Goal: Browse casually: Explore the website without a specific task or goal

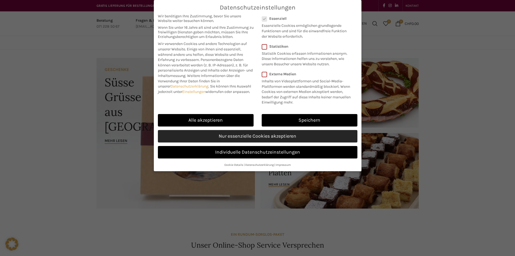
click at [235, 139] on link "Nur essenzielle Cookies akzeptieren" at bounding box center [258, 136] width 200 height 12
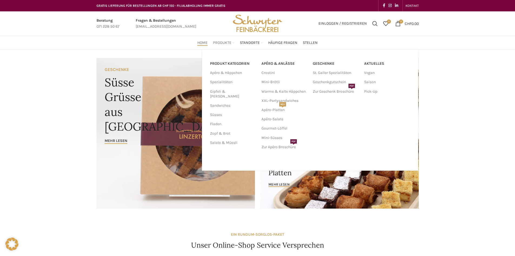
click at [219, 44] on span "Produkte" at bounding box center [222, 42] width 18 height 5
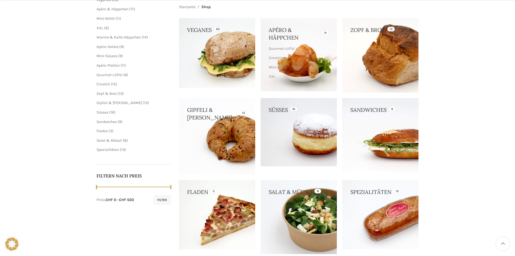
scroll to position [108, 0]
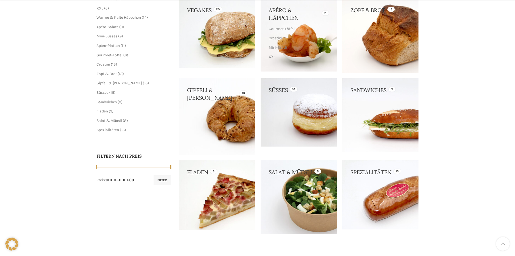
click at [230, 185] on link at bounding box center [217, 194] width 76 height 69
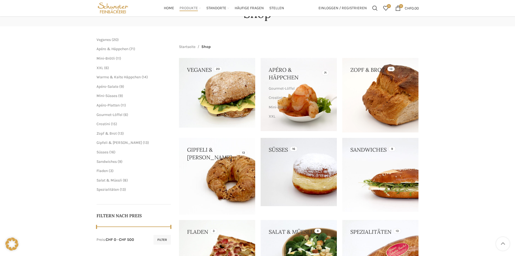
scroll to position [48, 0]
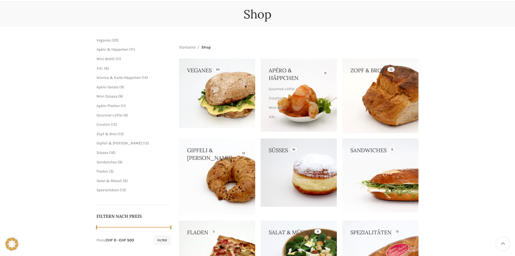
click at [370, 179] on link at bounding box center [380, 175] width 76 height 74
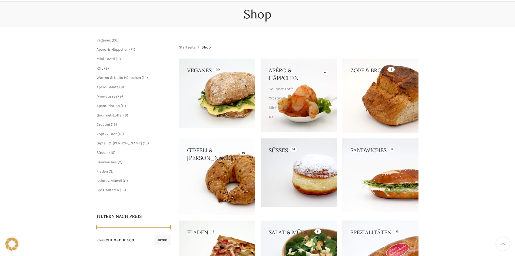
click at [225, 165] on link at bounding box center [217, 176] width 76 height 76
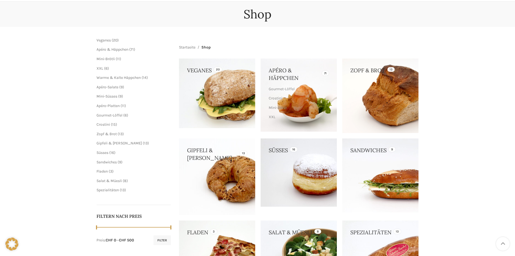
click at [219, 78] on link at bounding box center [217, 92] width 76 height 69
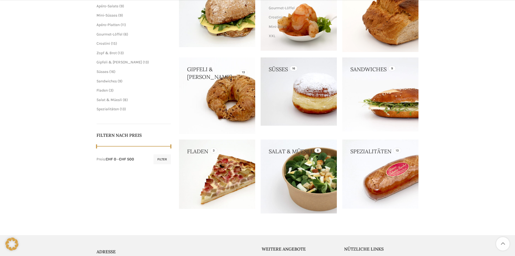
scroll to position [129, 0]
click at [404, 108] on link at bounding box center [380, 94] width 76 height 74
click at [322, 105] on link at bounding box center [299, 91] width 76 height 68
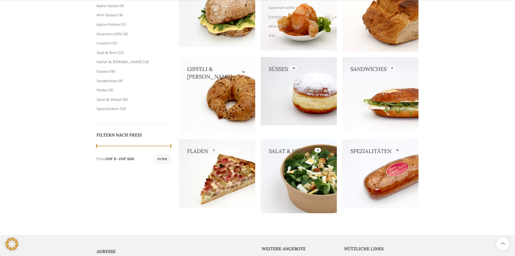
click at [310, 175] on link at bounding box center [299, 176] width 76 height 74
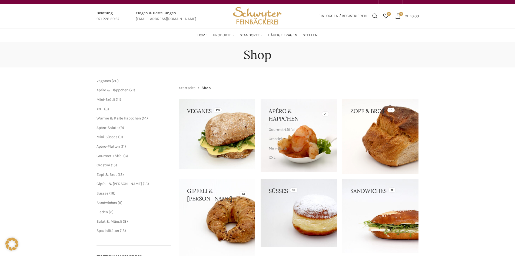
scroll to position [0, 0]
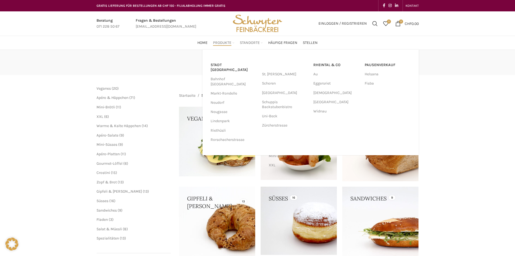
click at [245, 43] on span "Standorte" at bounding box center [250, 42] width 20 height 5
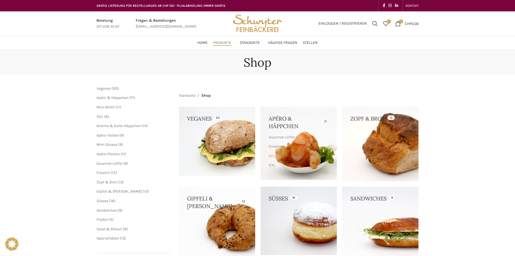
click at [311, 158] on link "Mini-Brötli" at bounding box center [298, 155] width 59 height 9
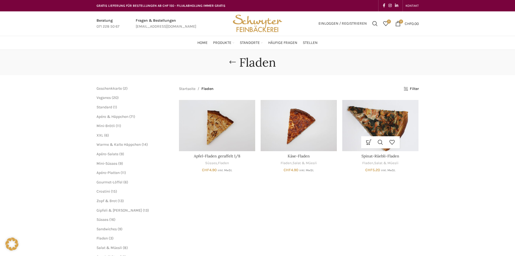
click at [379, 122] on img "Spinat-Rüebli-Fladen" at bounding box center [380, 125] width 76 height 51
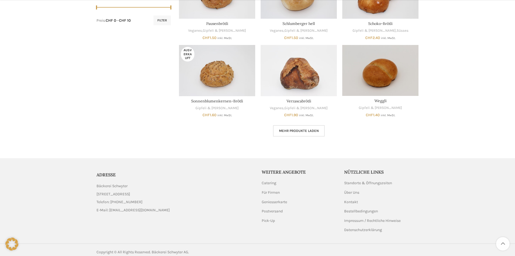
scroll to position [291, 0]
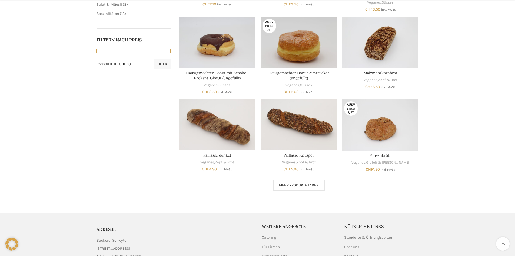
scroll to position [243, 0]
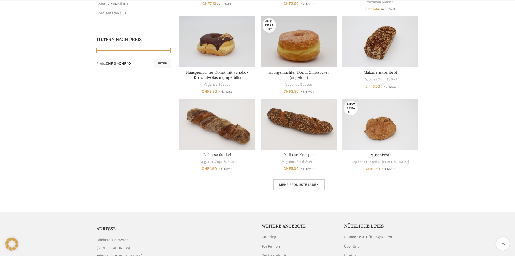
click at [294, 185] on span "Mehr Produkte laden" at bounding box center [299, 184] width 40 height 4
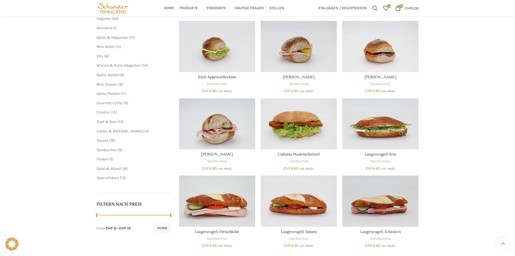
scroll to position [59, 0]
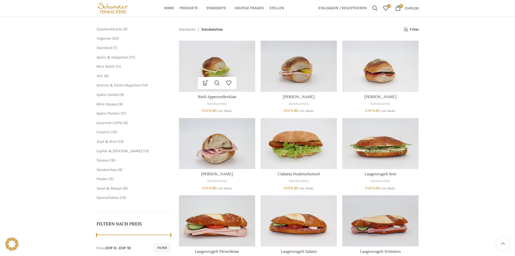
click at [235, 66] on img "Bürli Appenzellerkäse" at bounding box center [217, 66] width 76 height 51
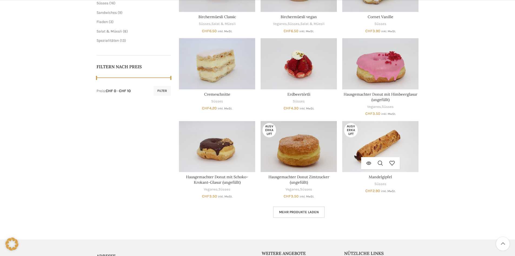
scroll to position [216, 0]
click at [306, 211] on span "Mehr Produkte laden" at bounding box center [299, 211] width 40 height 4
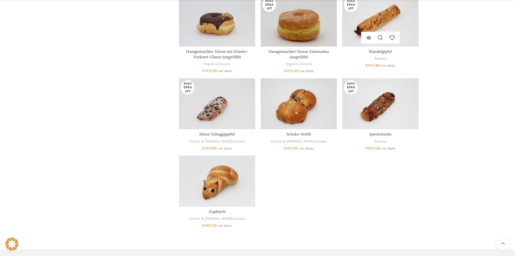
scroll to position [352, 0]
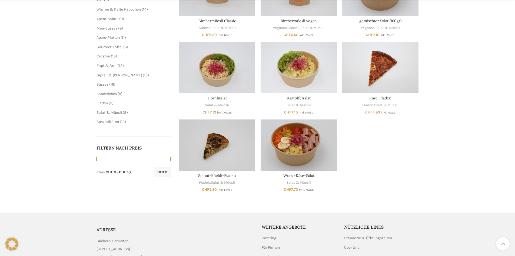
scroll to position [135, 0]
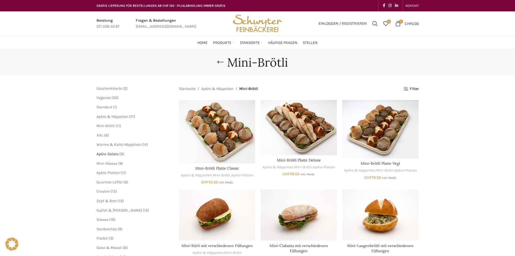
click at [108, 153] on span "Apéro-Salate" at bounding box center [108, 153] width 22 height 5
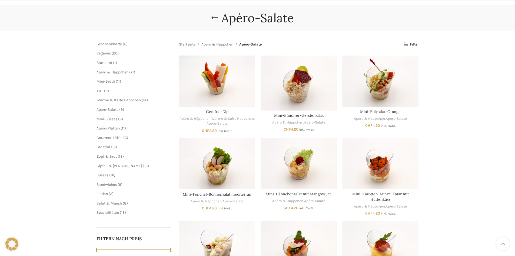
scroll to position [54, 0]
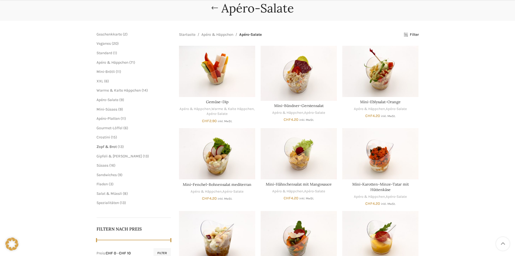
click at [101, 148] on span "Zopf & Brot" at bounding box center [107, 146] width 20 height 5
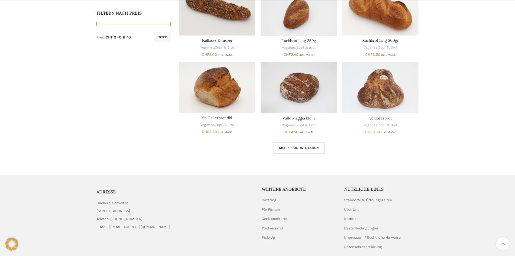
scroll to position [270, 0]
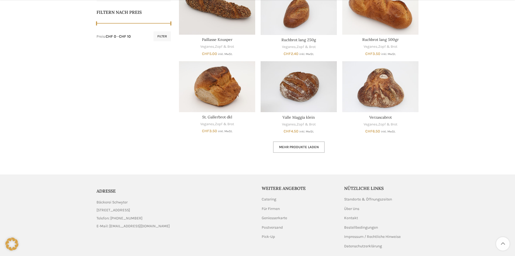
click at [296, 146] on span "Mehr Produkte laden" at bounding box center [299, 147] width 40 height 4
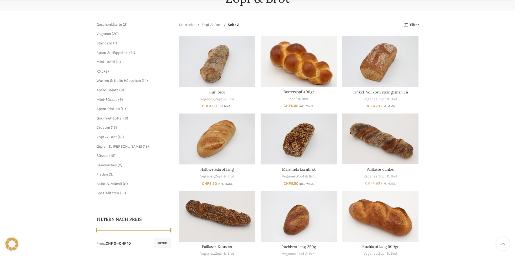
scroll to position [54, 0]
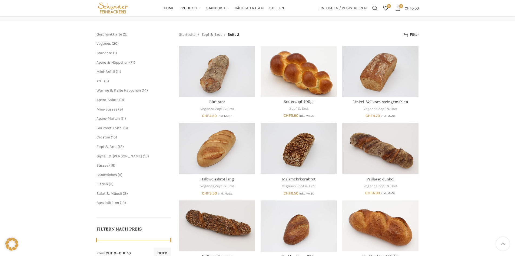
click at [118, 206] on div "Geschenkkarte 2 2 Produkte Veganes 20 20 Produkte Standard 1 1 Produkt Apéro & …" at bounding box center [134, 125] width 75 height 186
click at [113, 203] on span "Spezialitäten" at bounding box center [108, 202] width 22 height 5
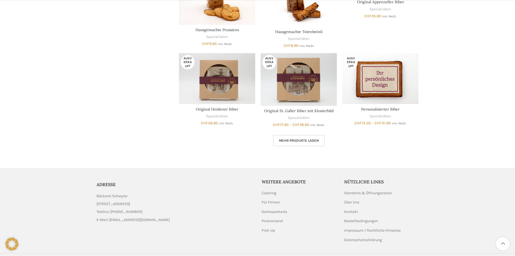
scroll to position [355, 0]
